Goal: Navigation & Orientation: Find specific page/section

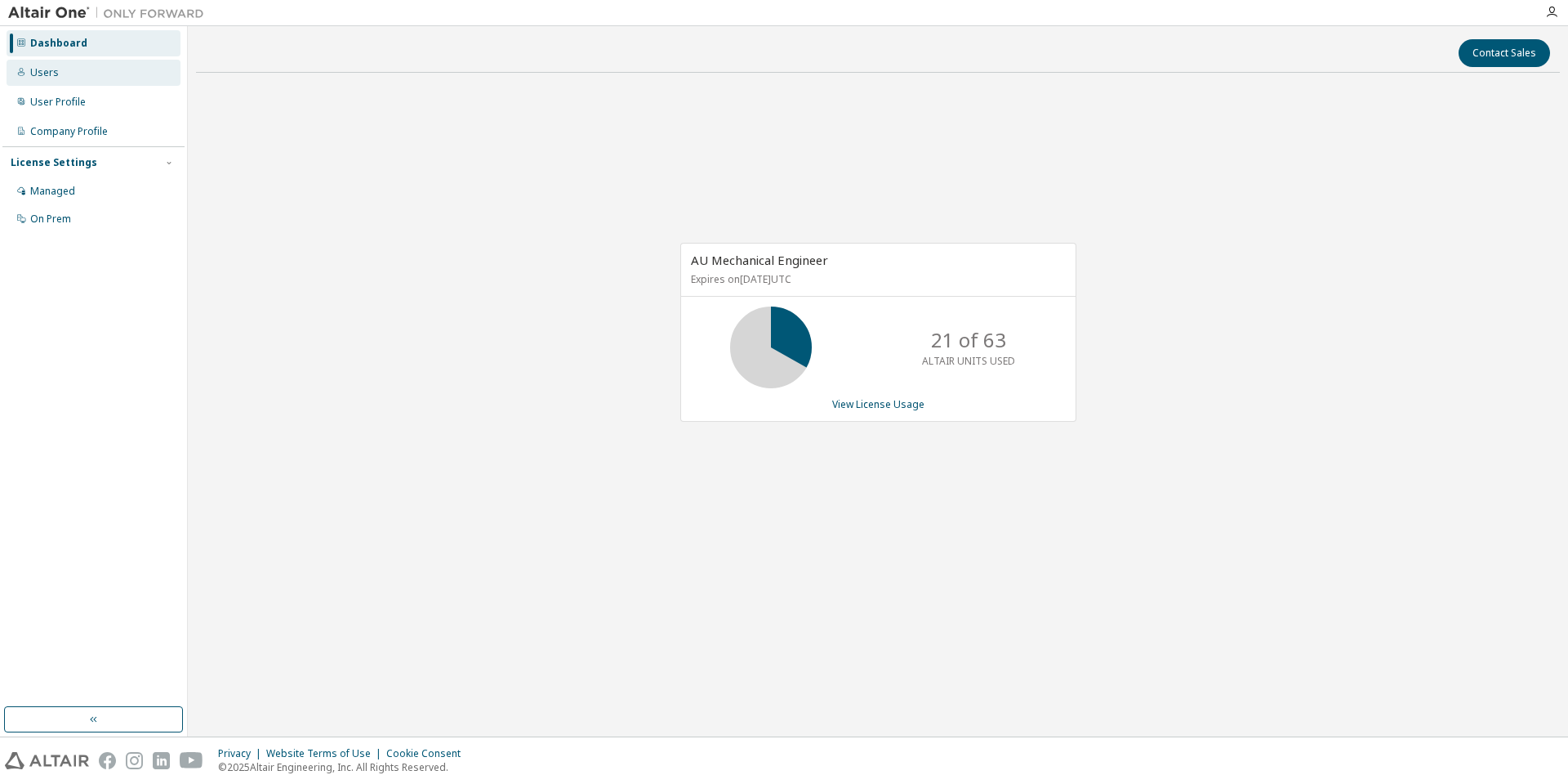
click at [68, 63] on div "Users" at bounding box center [93, 72] width 174 height 26
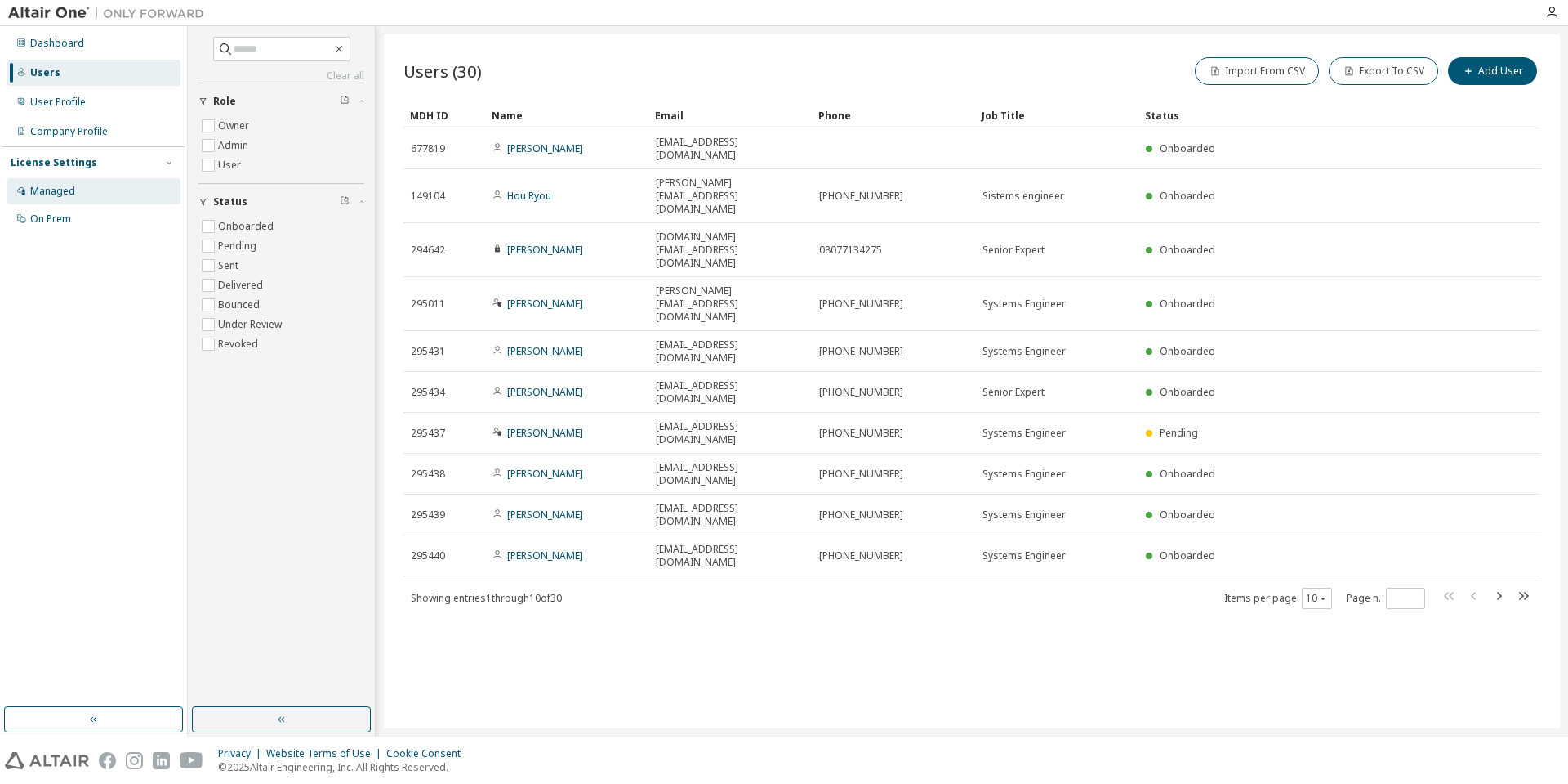
click at [93, 191] on div "Managed" at bounding box center [93, 191] width 174 height 26
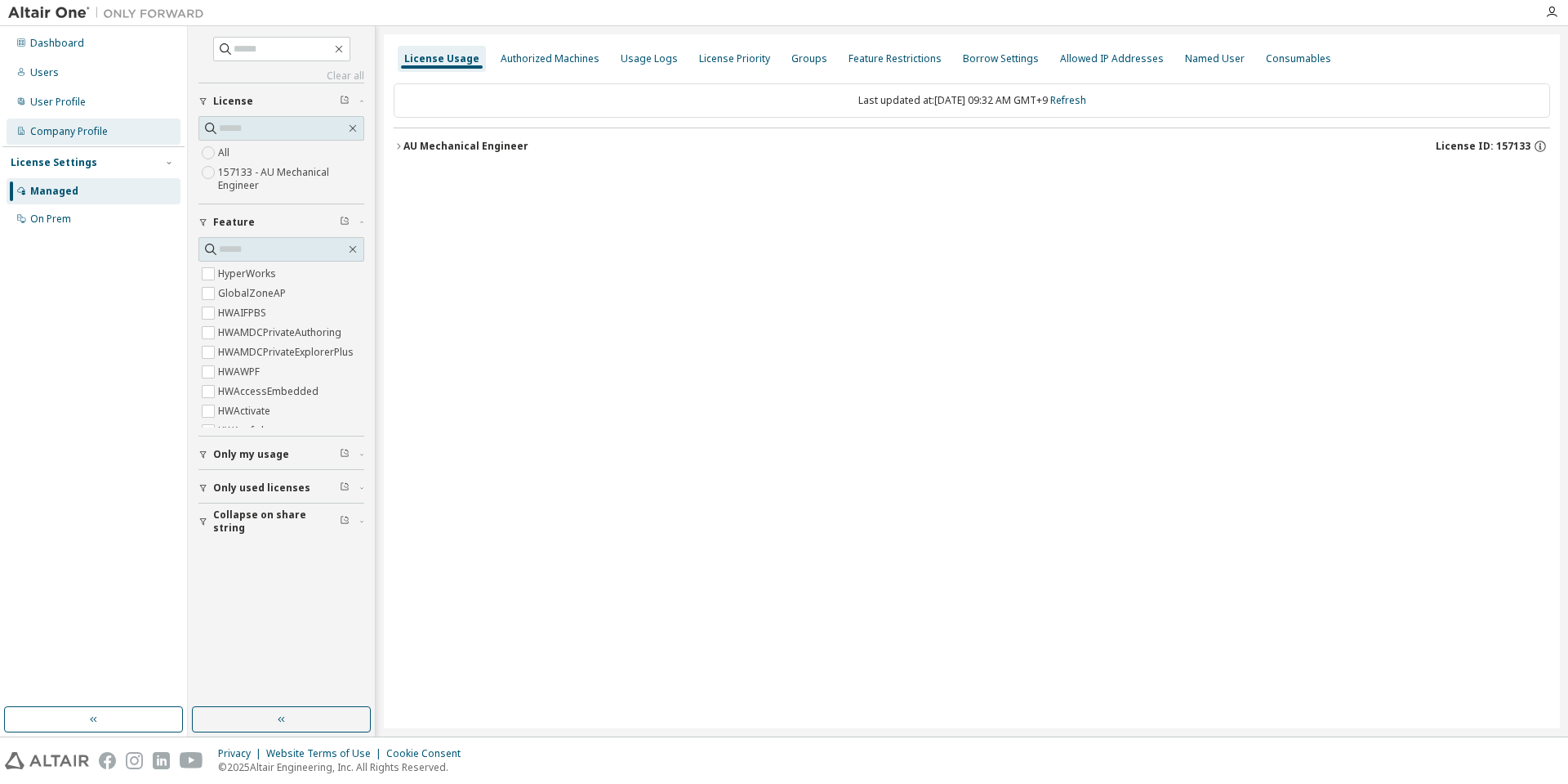
click at [95, 135] on div "Company Profile" at bounding box center [68, 132] width 78 height 13
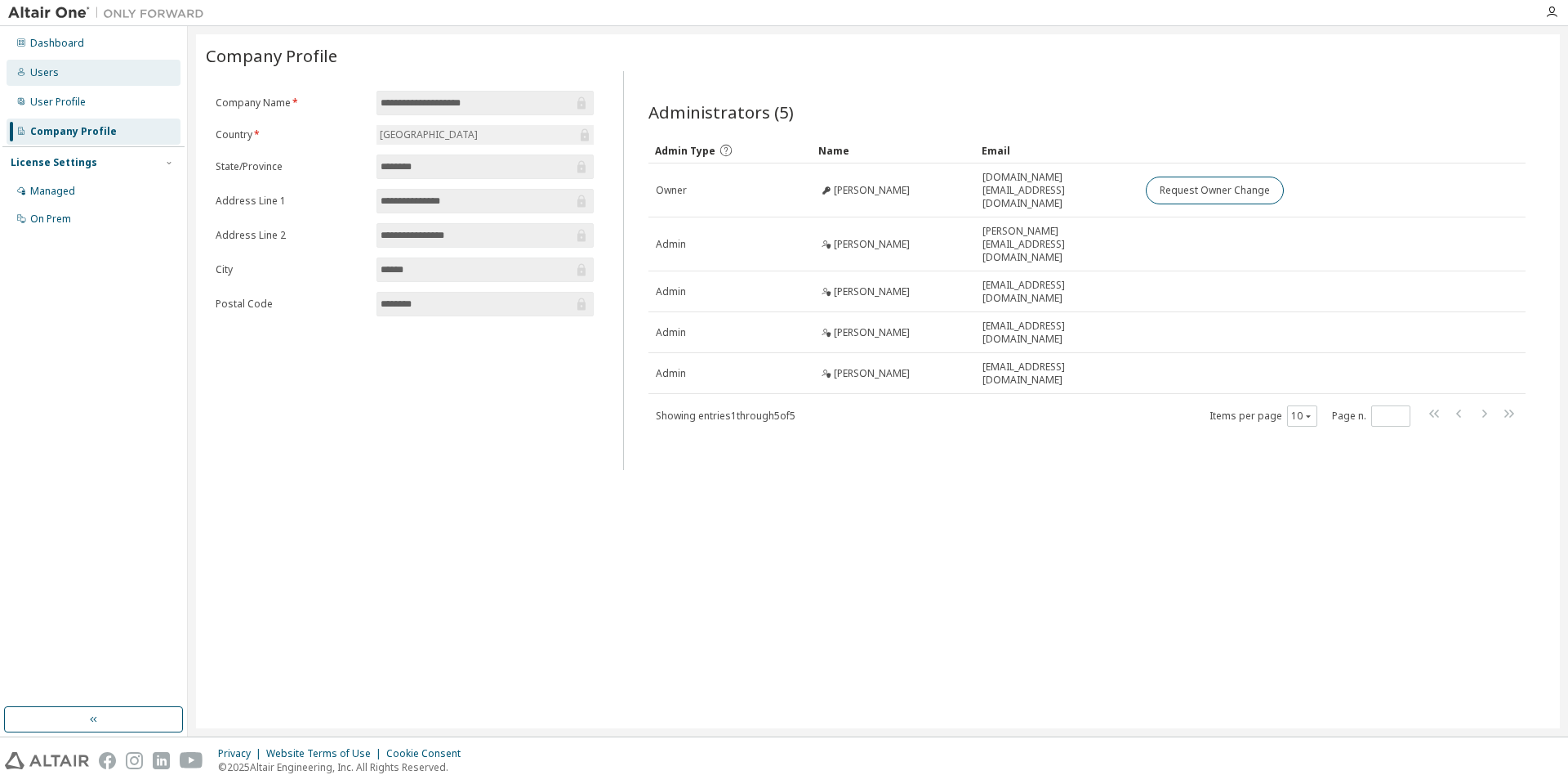
click at [100, 69] on div "Users" at bounding box center [93, 72] width 174 height 26
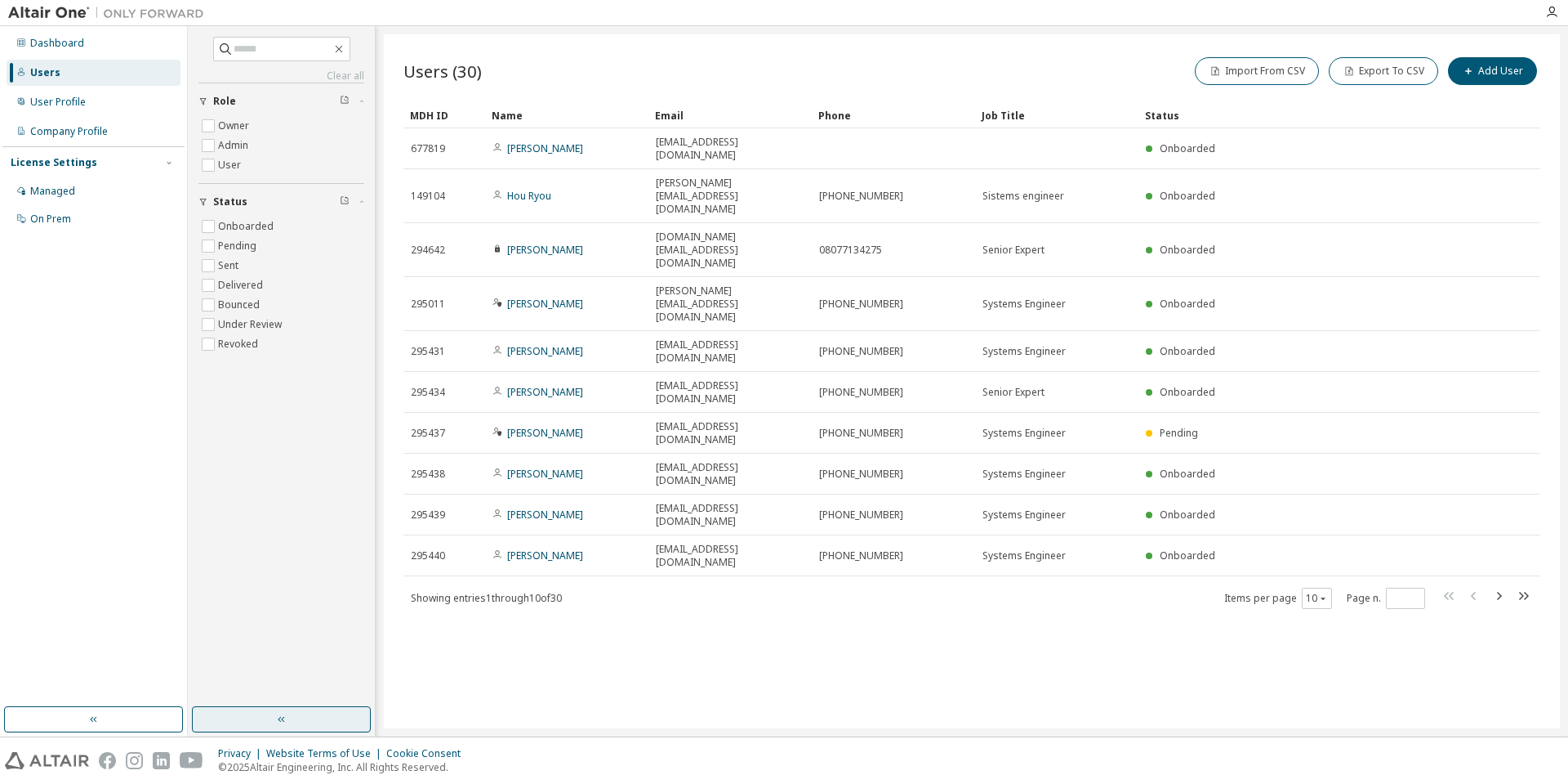
click at [299, 708] on button "button" at bounding box center [281, 719] width 179 height 26
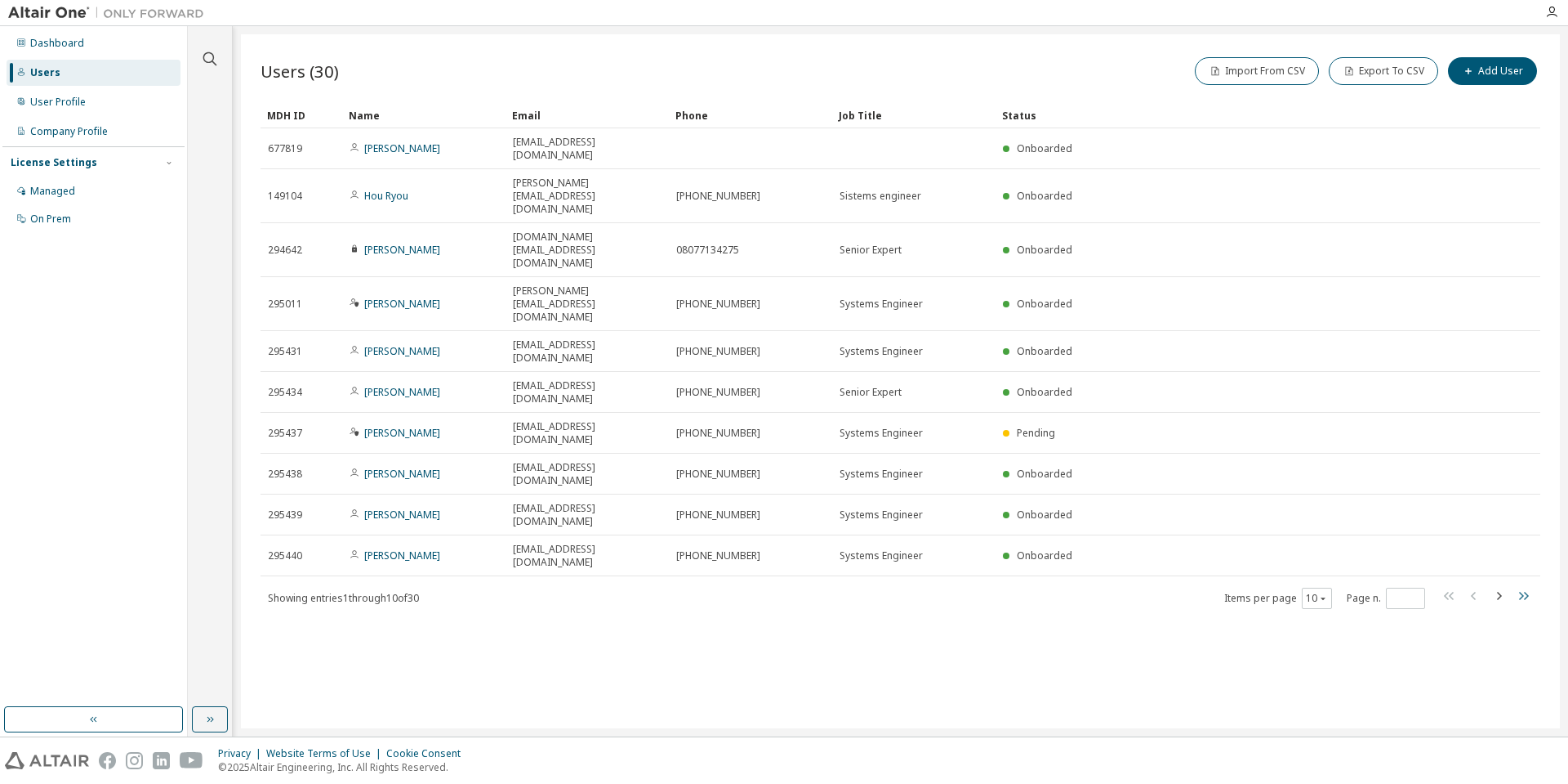
click at [1521, 586] on icon "button" at bounding box center [1522, 595] width 19 height 19
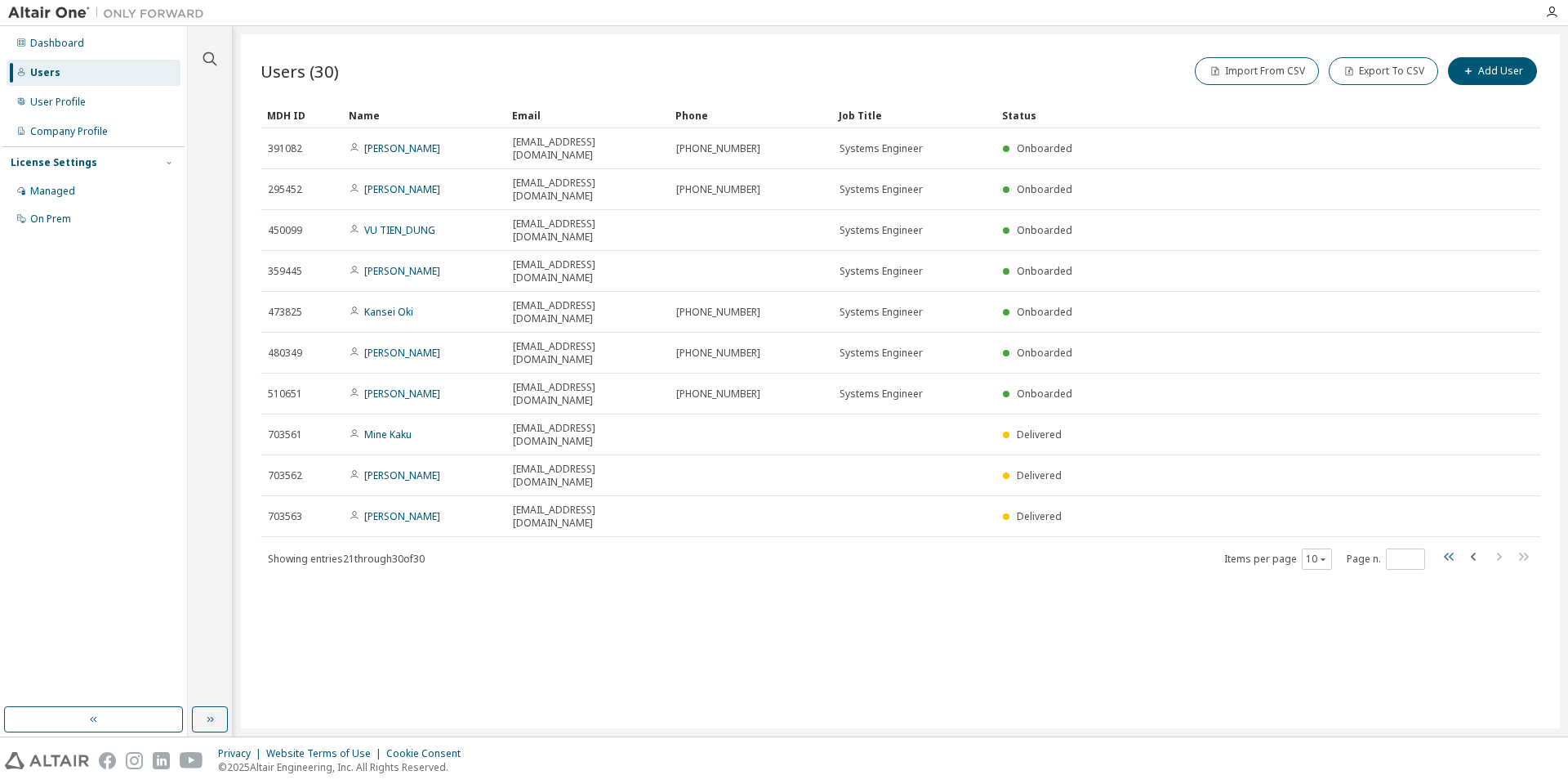
click at [1448, 546] on icon "button" at bounding box center [1449, 556] width 19 height 19
type input "*"
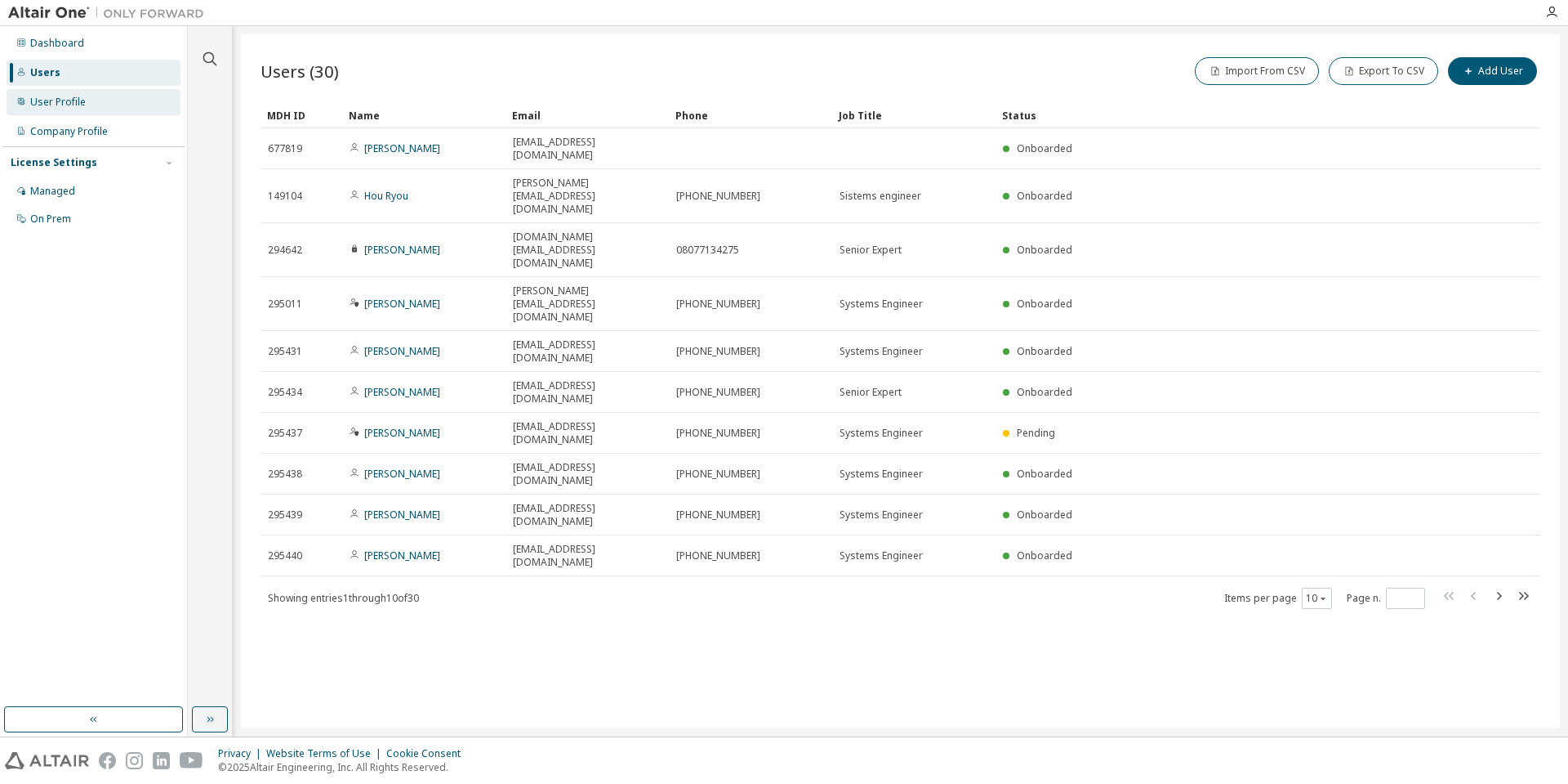
click at [67, 101] on div "User Profile" at bounding box center [58, 102] width 56 height 13
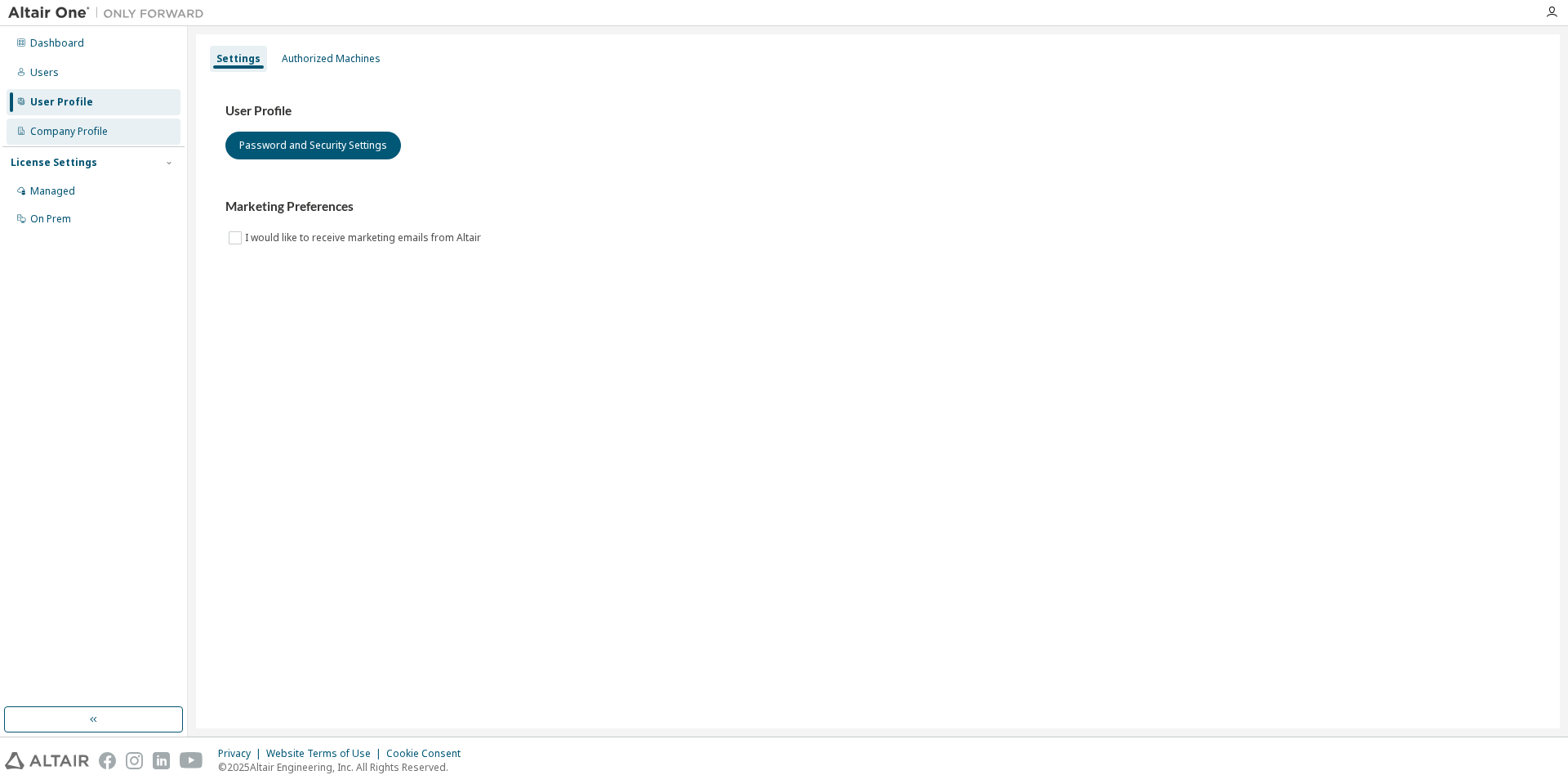
click at [73, 133] on div "Company Profile" at bounding box center [68, 132] width 78 height 13
